Goal: Task Accomplishment & Management: Complete application form

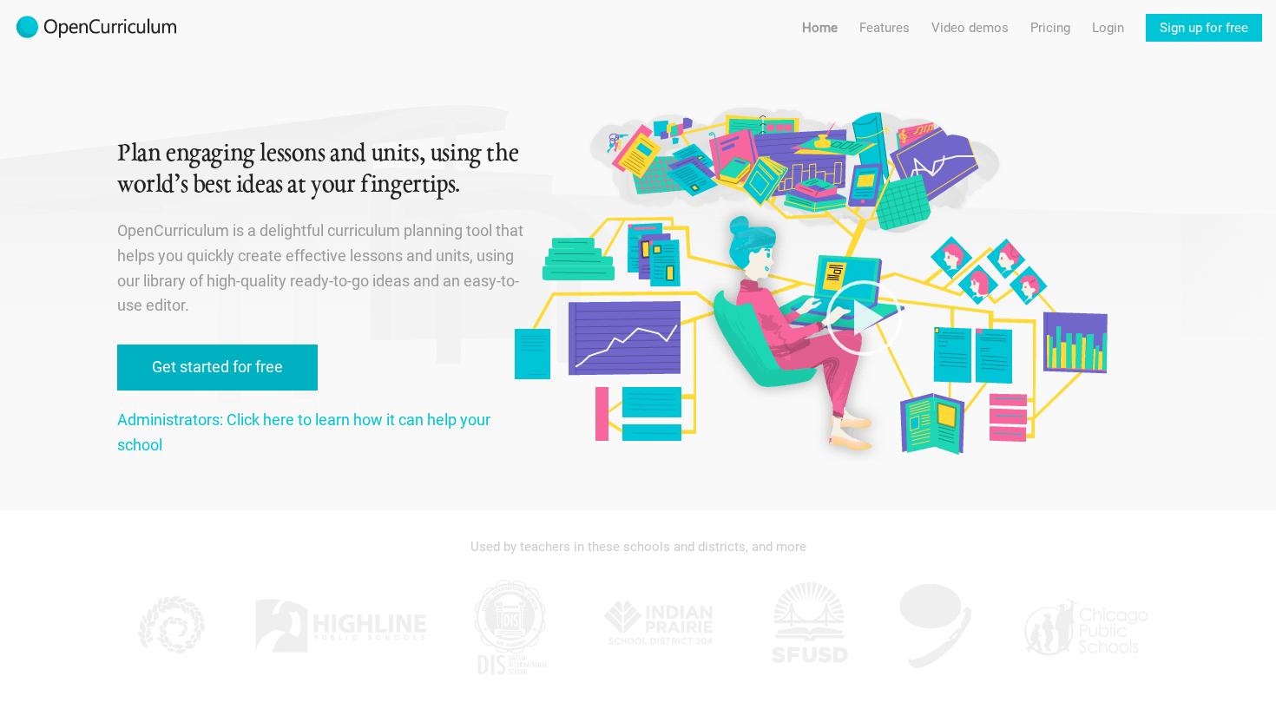
click at [247, 372] on link "Get started for free" at bounding box center [217, 368] width 201 height 46
click at [242, 362] on link "Get started for free" at bounding box center [217, 368] width 201 height 46
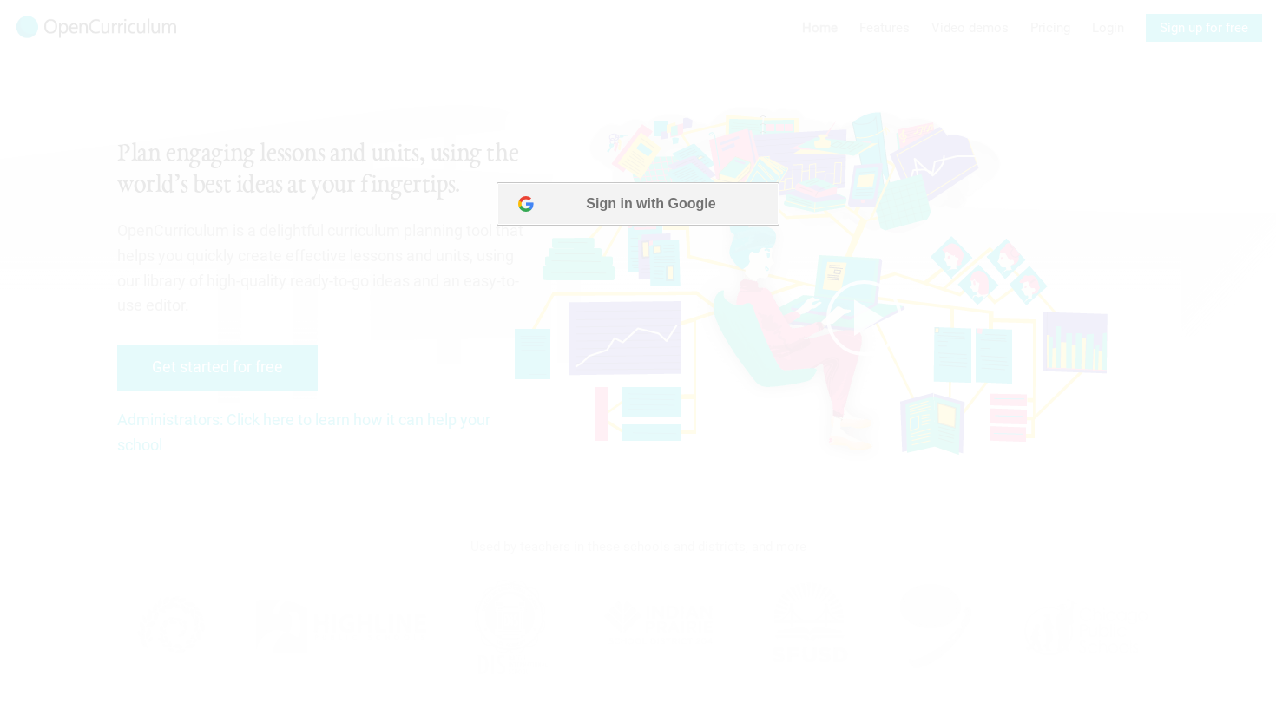
click at [604, 201] on button "Sign in with Google" at bounding box center [638, 203] width 282 height 43
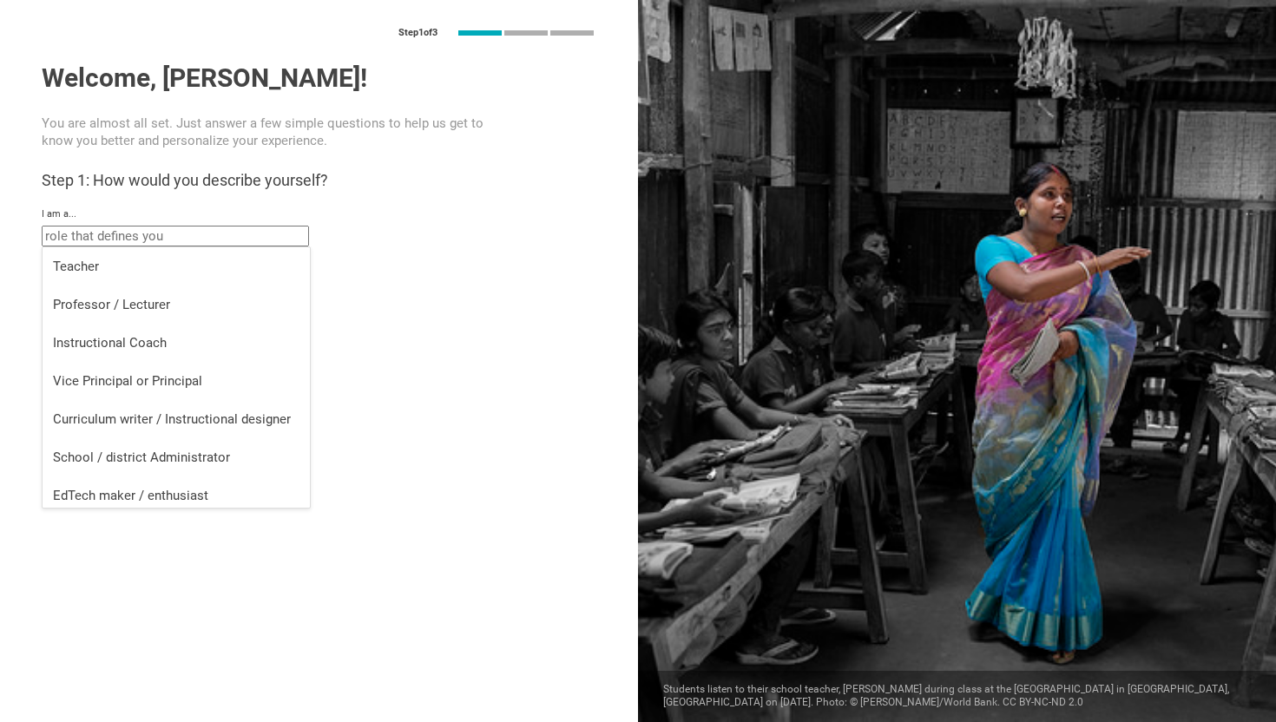
click at [154, 240] on input "text" at bounding box center [175, 236] width 267 height 21
click at [107, 377] on div "Vice Principal or Principal" at bounding box center [176, 380] width 247 height 17
type input "Vice Principal or Principal"
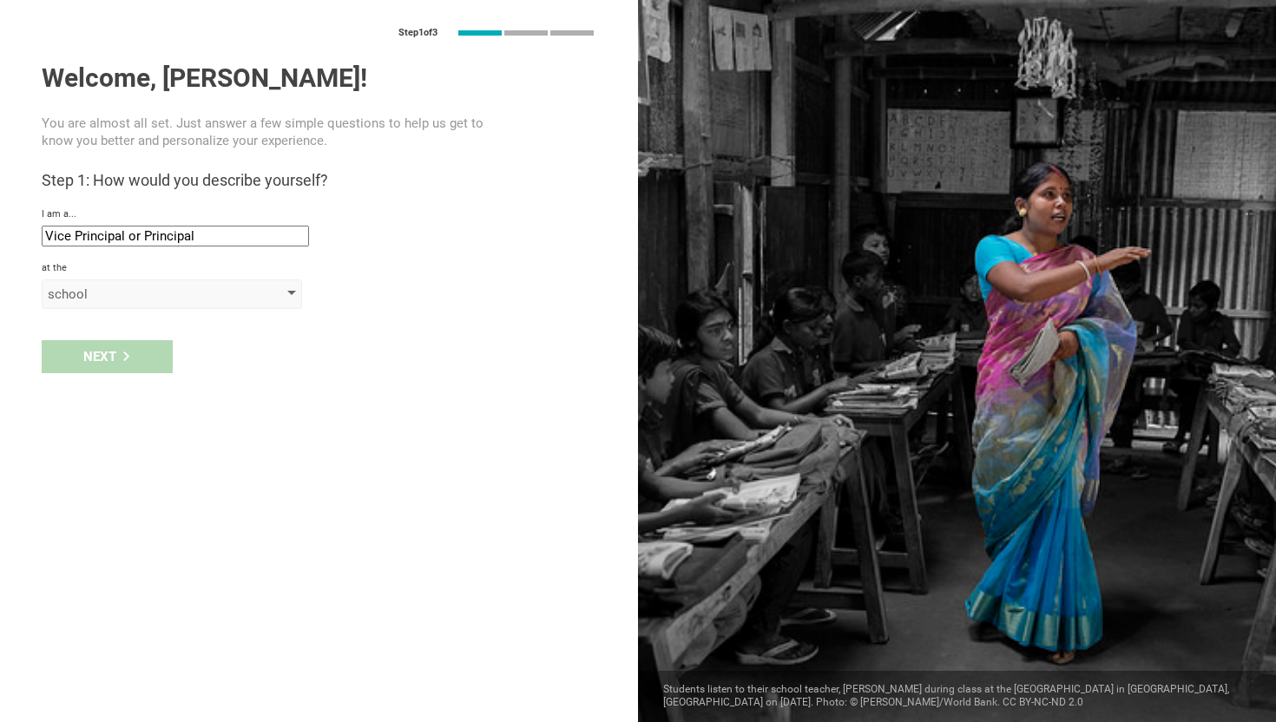
click at [89, 293] on div "school" at bounding box center [147, 294] width 199 height 17
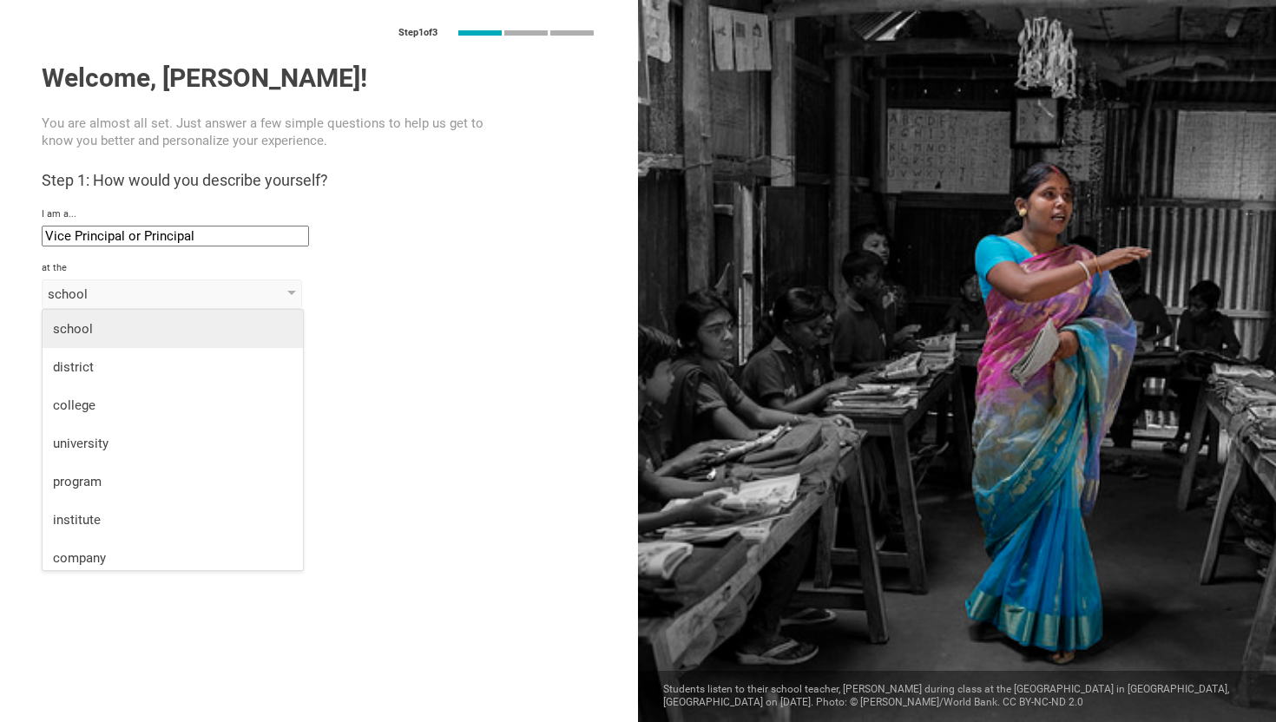
click at [84, 322] on div "school" at bounding box center [173, 328] width 240 height 17
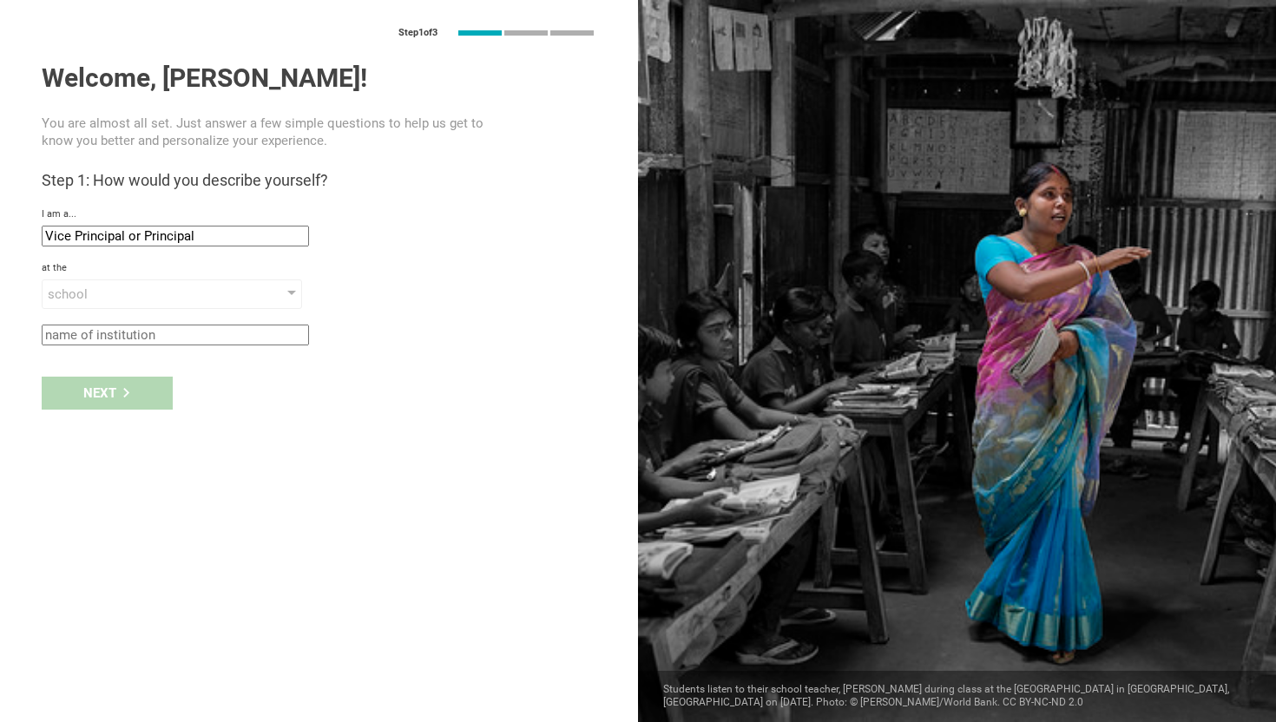
click at [99, 334] on input "text" at bounding box center [175, 335] width 267 height 21
type input "Sophia Academy"
click at [90, 379] on div "Next" at bounding box center [107, 393] width 131 height 33
type input "[GEOGRAPHIC_DATA], [US_STATE]"
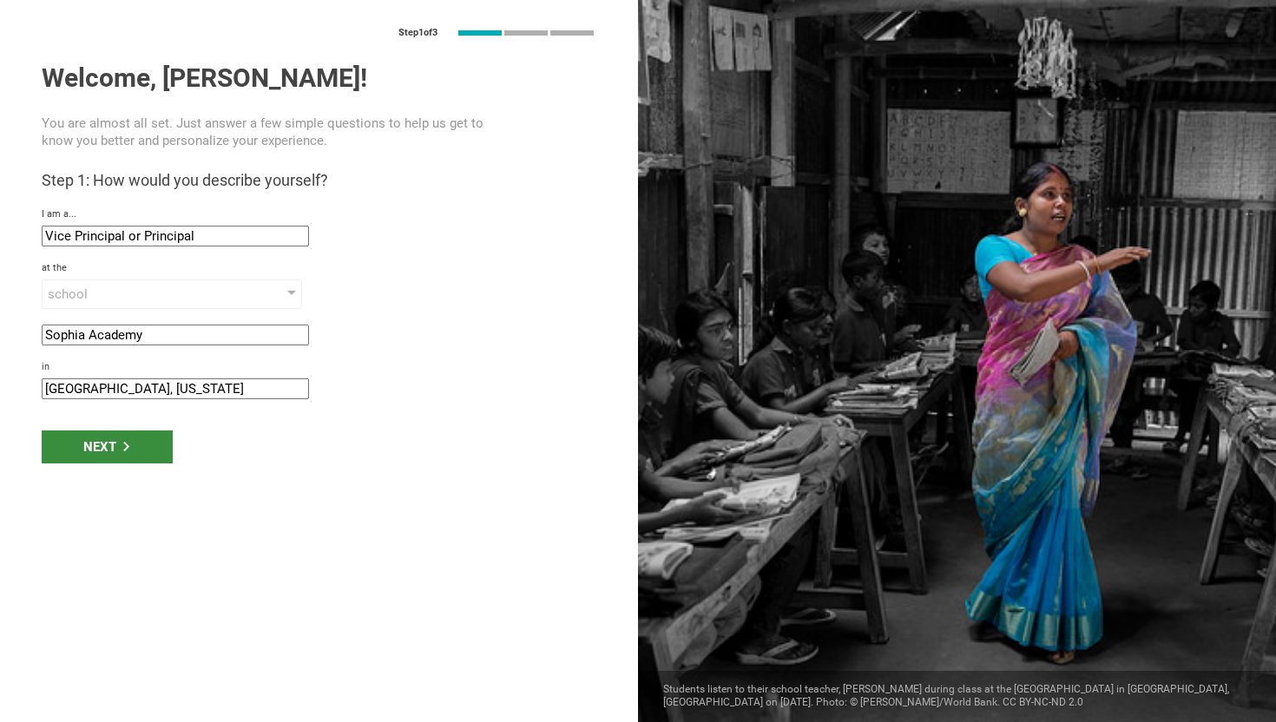
click at [102, 448] on div "Next" at bounding box center [107, 447] width 131 height 33
click at [102, 443] on div "Next" at bounding box center [107, 447] width 131 height 33
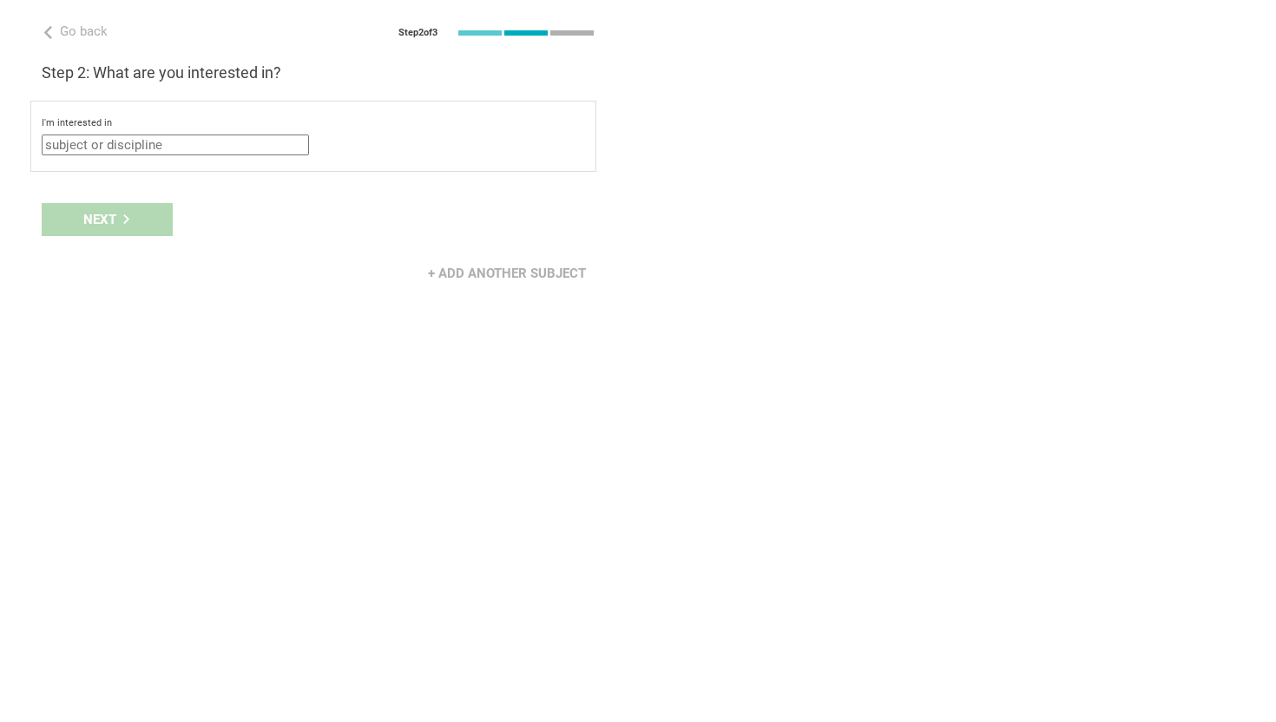
click at [87, 143] on input "text" at bounding box center [175, 145] width 267 height 21
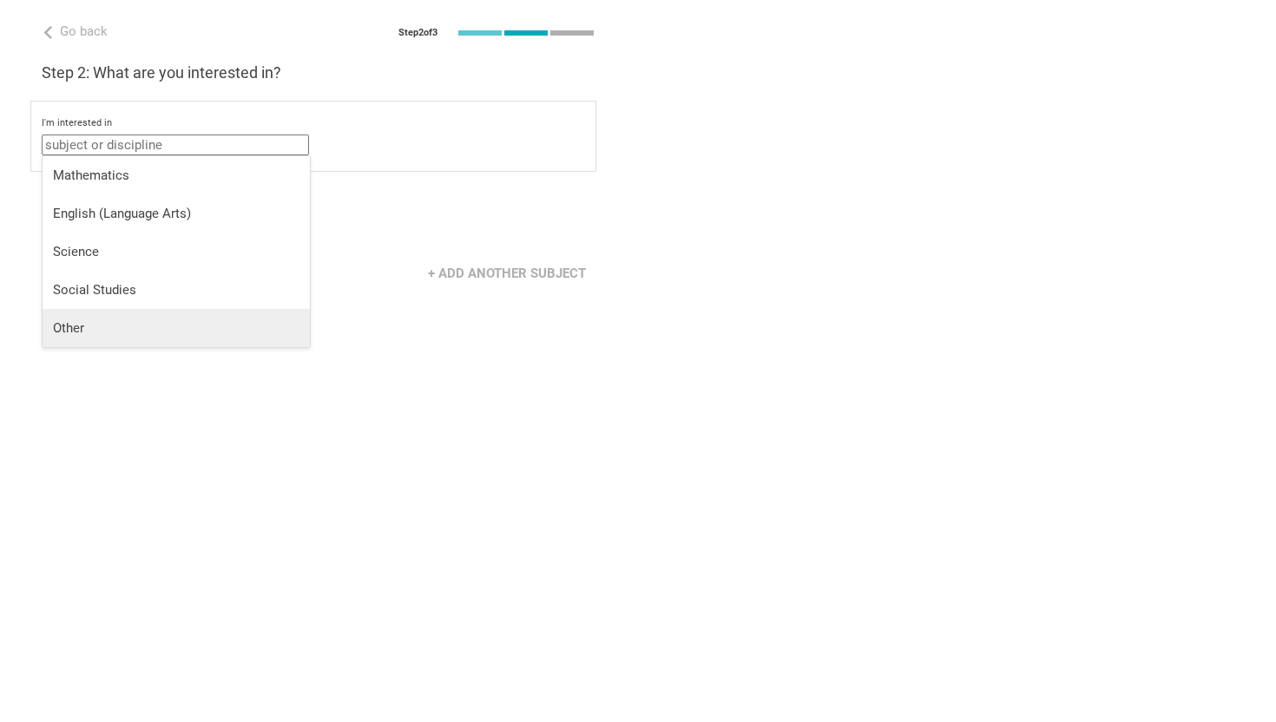
click at [85, 324] on div "Other" at bounding box center [176, 327] width 247 height 17
type input "Other"
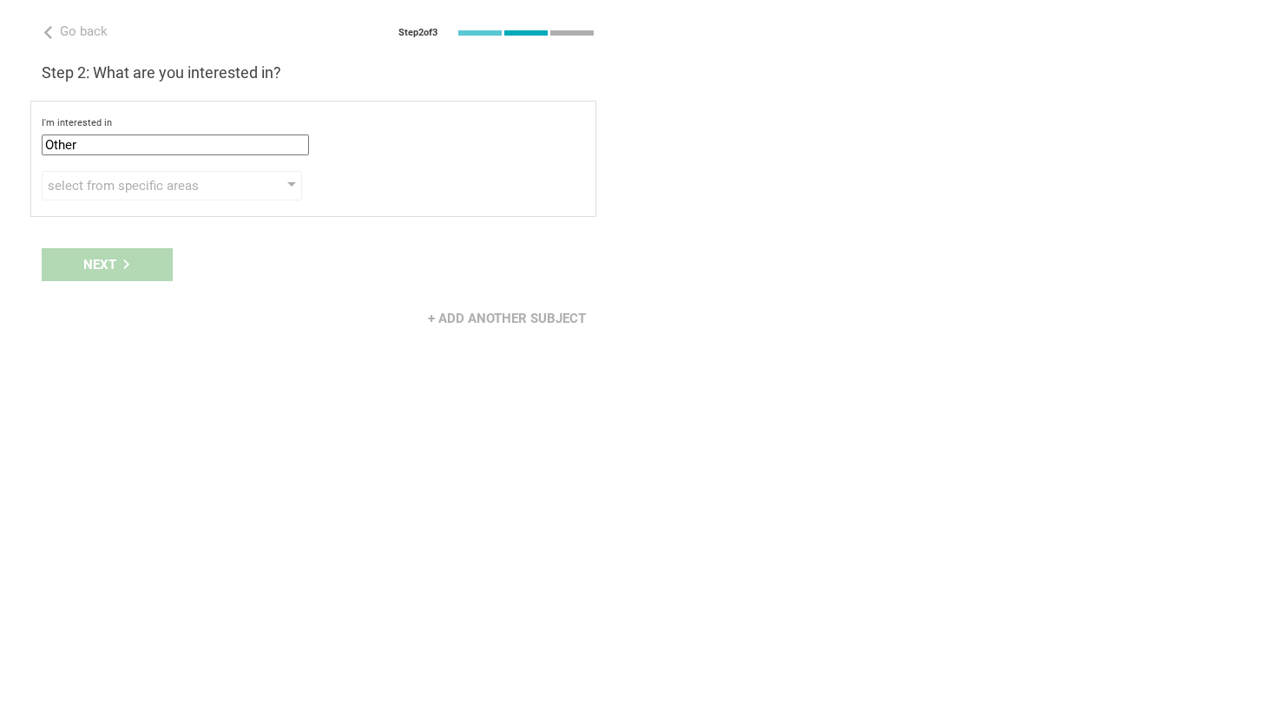
click at [118, 266] on div "Next" at bounding box center [319, 265] width 638 height 54
click at [293, 183] on div at bounding box center [291, 185] width 9 height 7
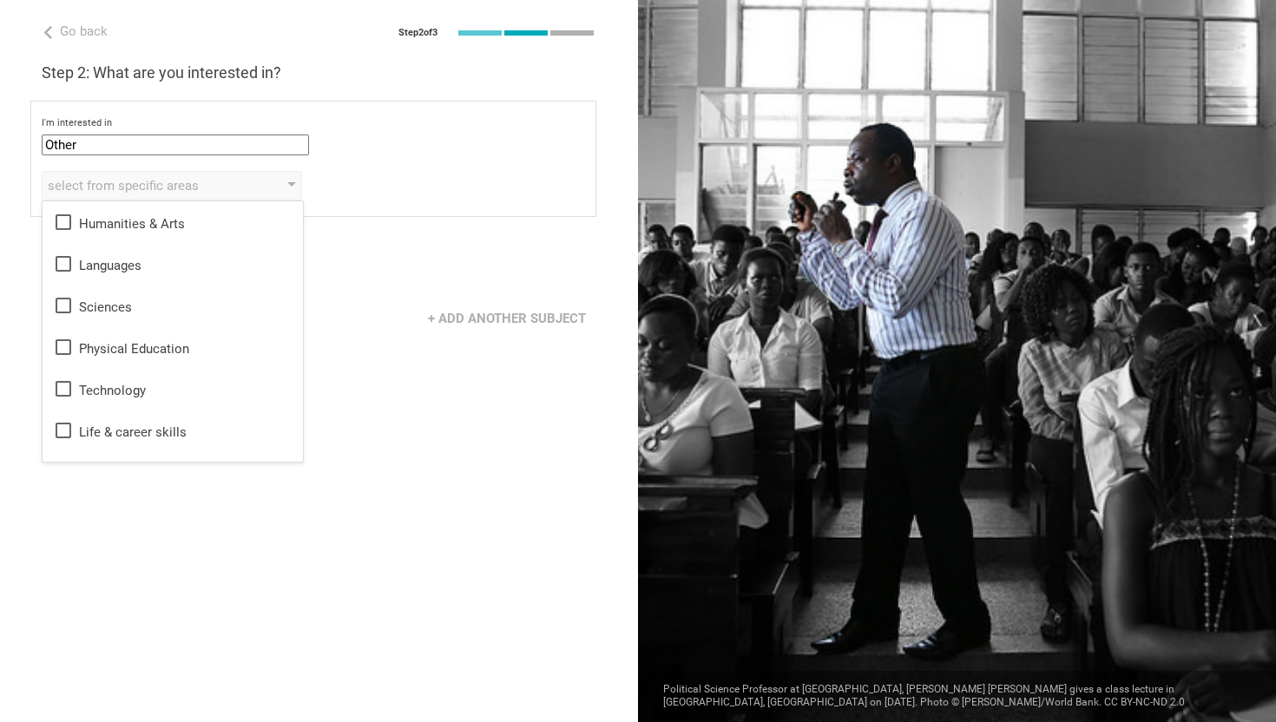
click at [385, 328] on div "+ Add another subject" at bounding box center [319, 319] width 638 height 54
